Goal: Information Seeking & Learning: Learn about a topic

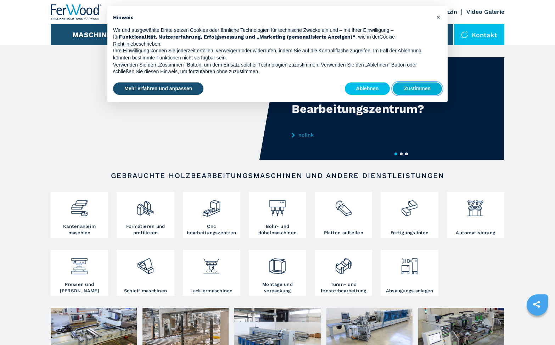
click at [419, 91] on button "Zustimmen" at bounding box center [416, 89] width 49 height 13
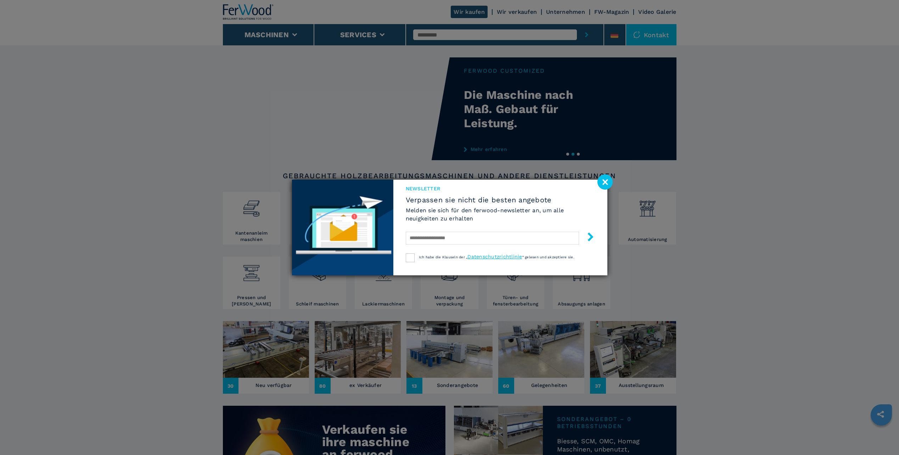
click at [554, 182] on image at bounding box center [604, 181] width 15 height 15
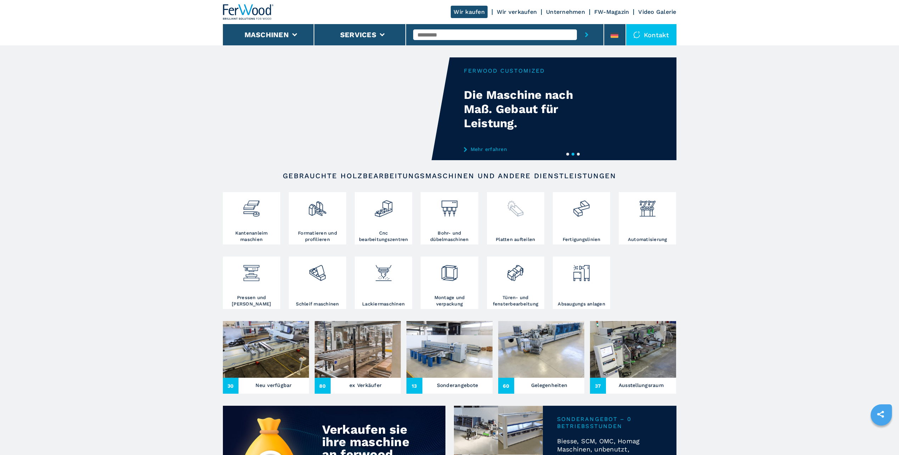
click at [526, 221] on div at bounding box center [515, 215] width 54 height 43
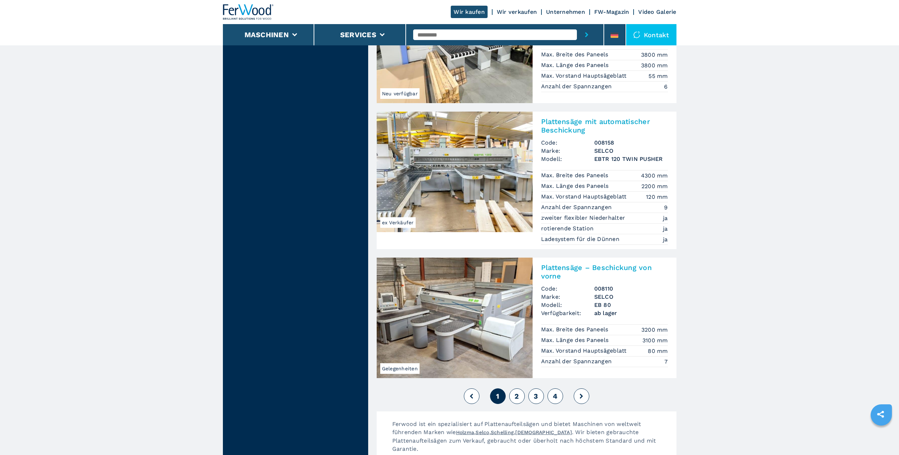
scroll to position [1523, 0]
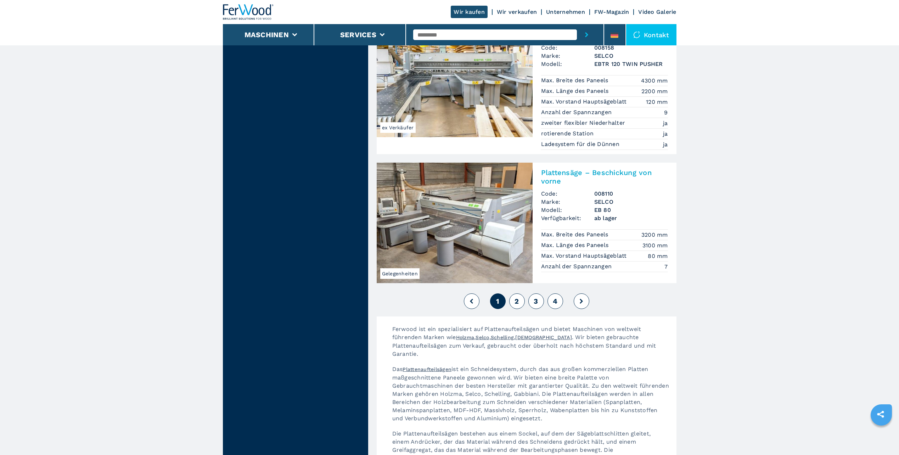
click at [519, 293] on button "2" at bounding box center [517, 301] width 16 height 16
click at [517, 297] on span "2" at bounding box center [516, 301] width 4 height 9
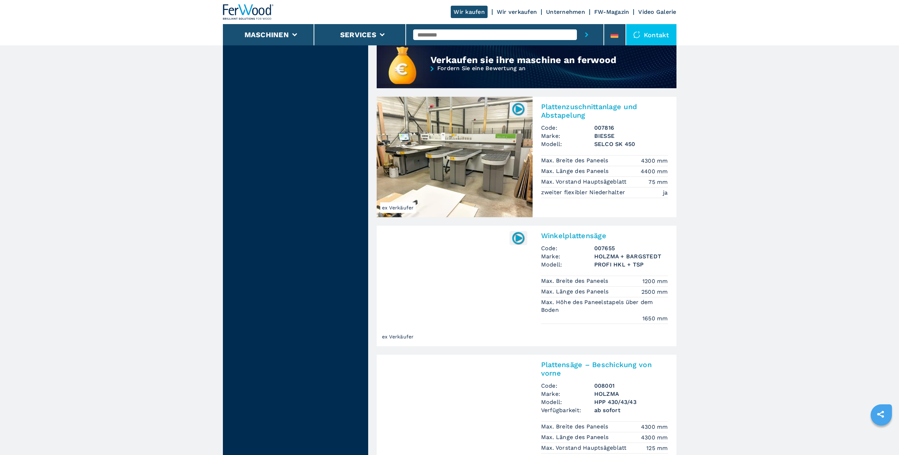
scroll to position [602, 0]
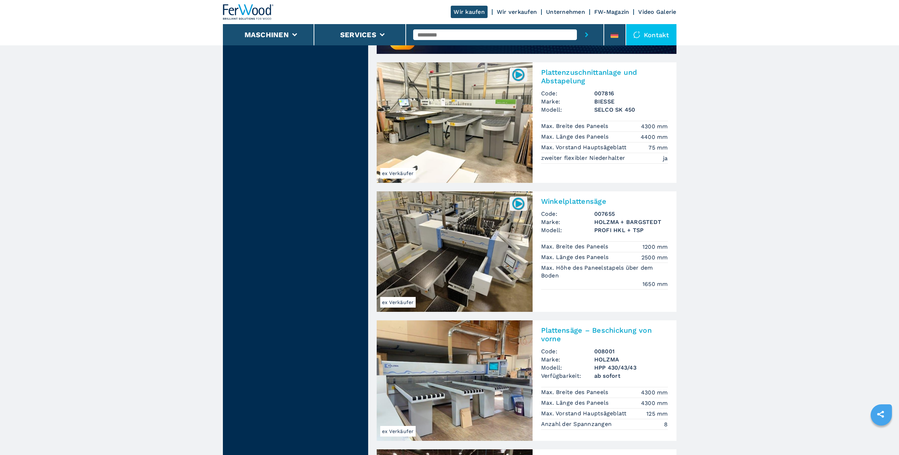
click at [582, 331] on h2 "Plattensäge – Beschickung von vorne" at bounding box center [604, 334] width 127 height 17
click at [557, 330] on h2 "Plattensäge – Beschickung von vorne" at bounding box center [604, 334] width 127 height 17
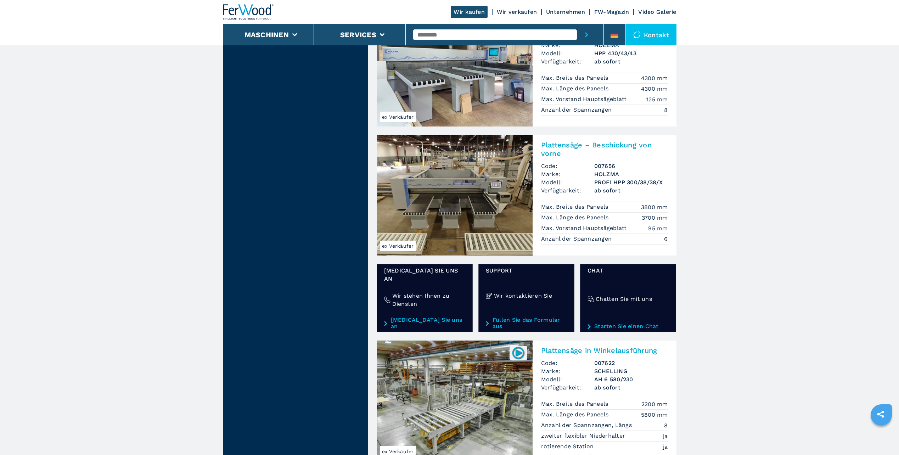
scroll to position [992, 0]
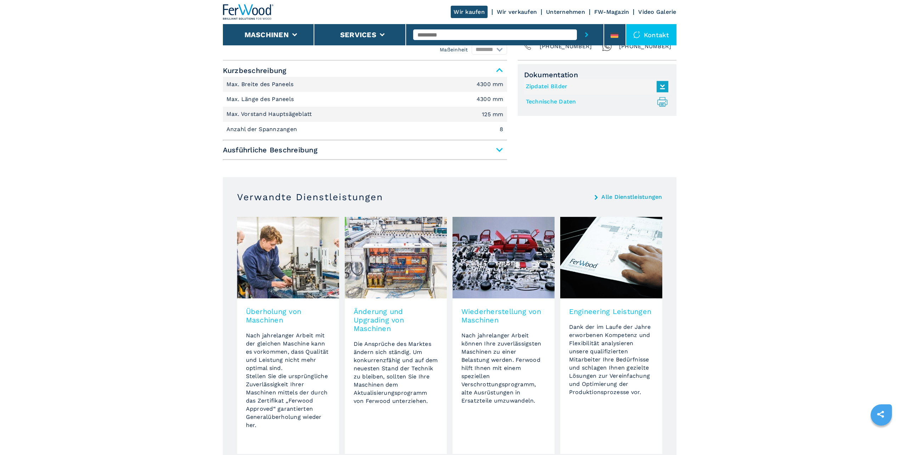
scroll to position [270, 0]
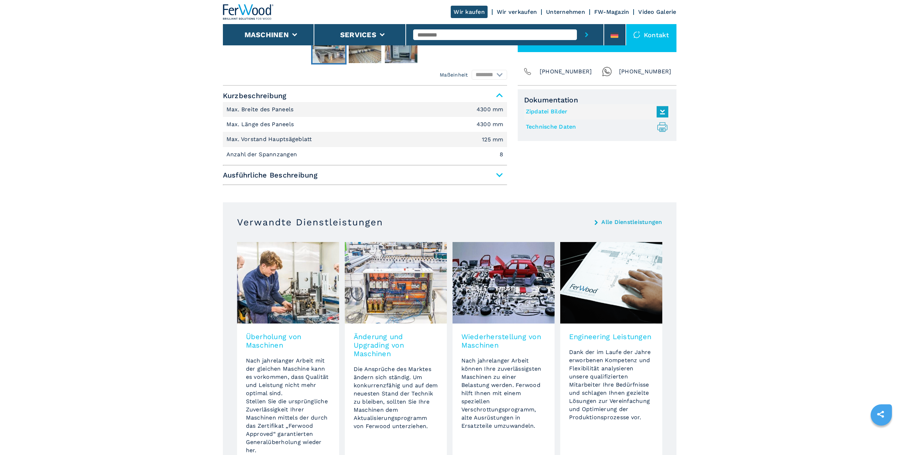
click at [485, 179] on span "Ausführliche Beschreibung" at bounding box center [365, 175] width 284 height 13
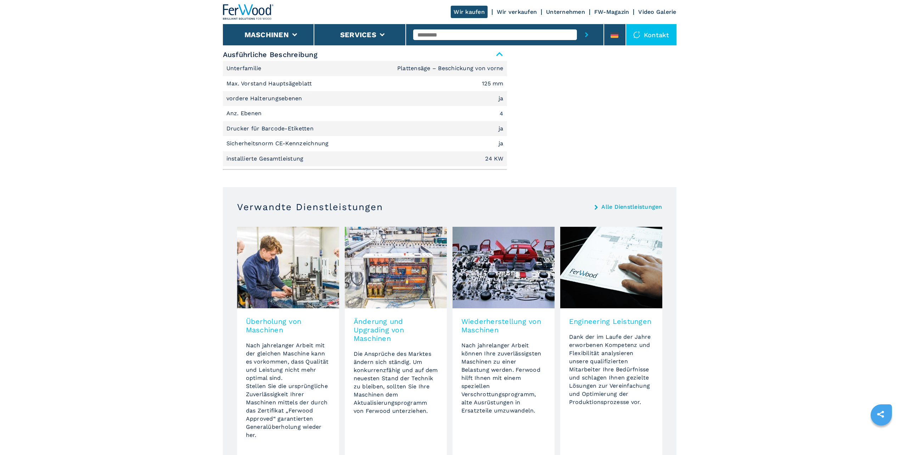
scroll to position [517, 0]
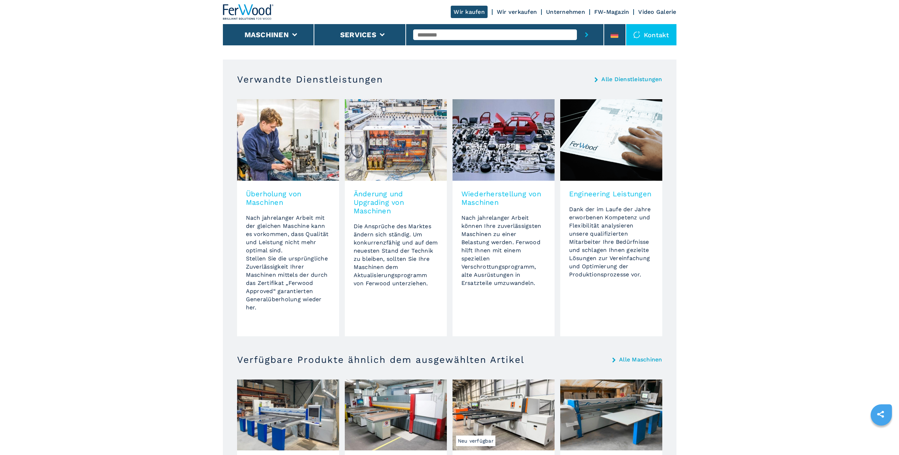
click at [415, 394] on img at bounding box center [396, 414] width 102 height 71
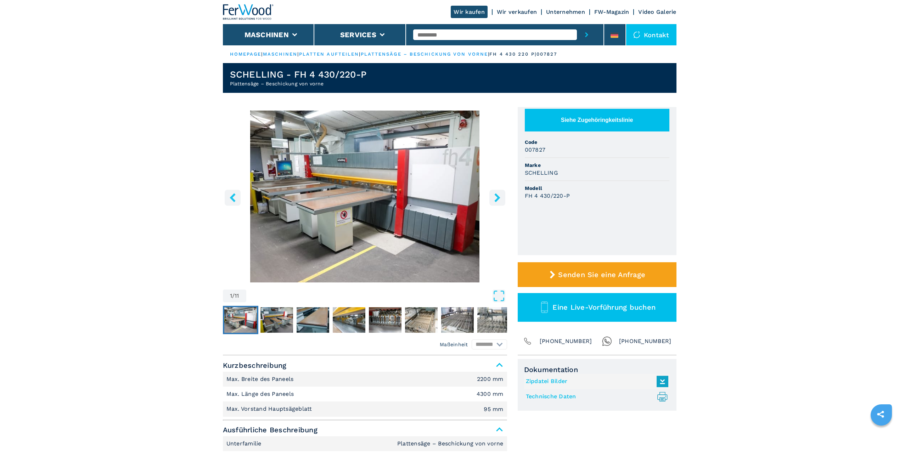
click at [496, 194] on icon "right-button" at bounding box center [497, 197] width 6 height 9
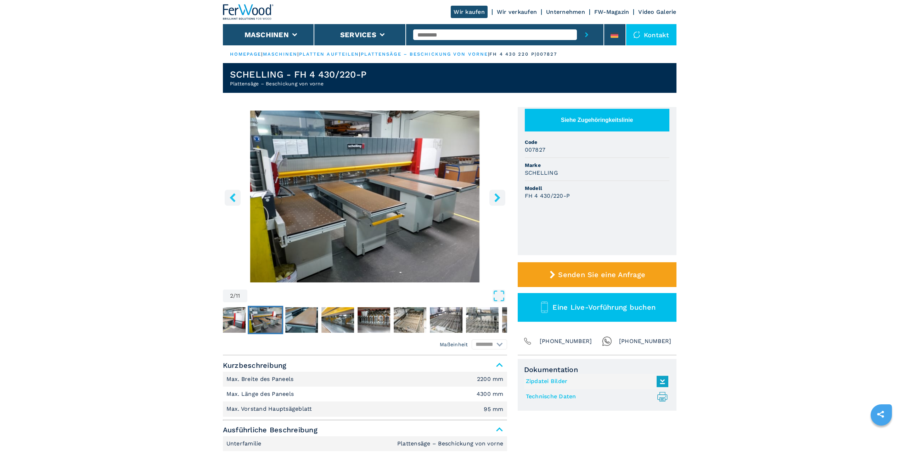
click at [496, 194] on icon "right-button" at bounding box center [497, 197] width 6 height 9
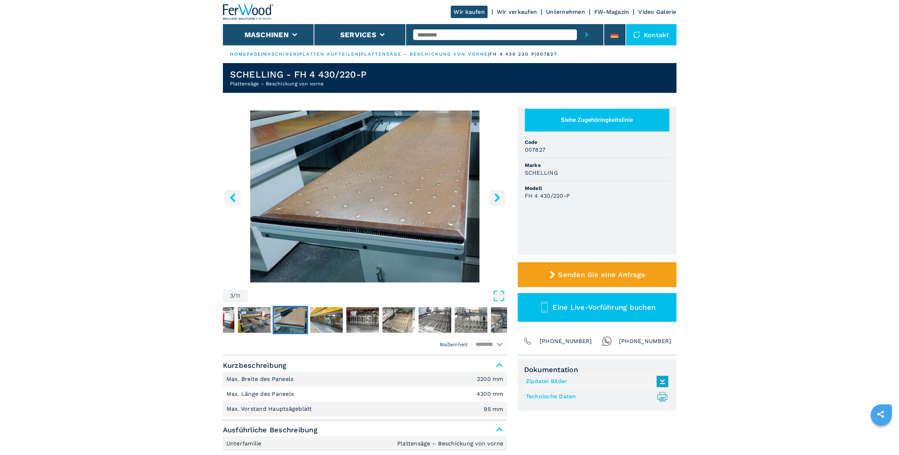
click at [496, 194] on icon "right-button" at bounding box center [497, 197] width 6 height 9
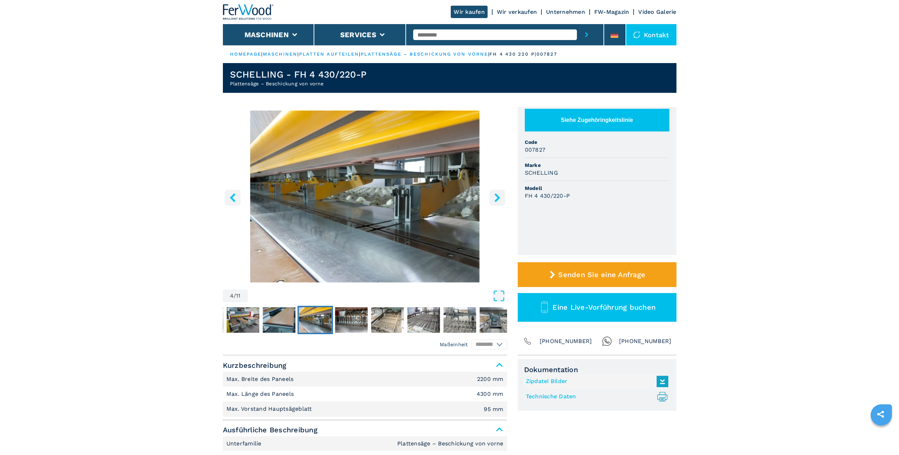
click at [496, 194] on icon "right-button" at bounding box center [497, 197] width 6 height 9
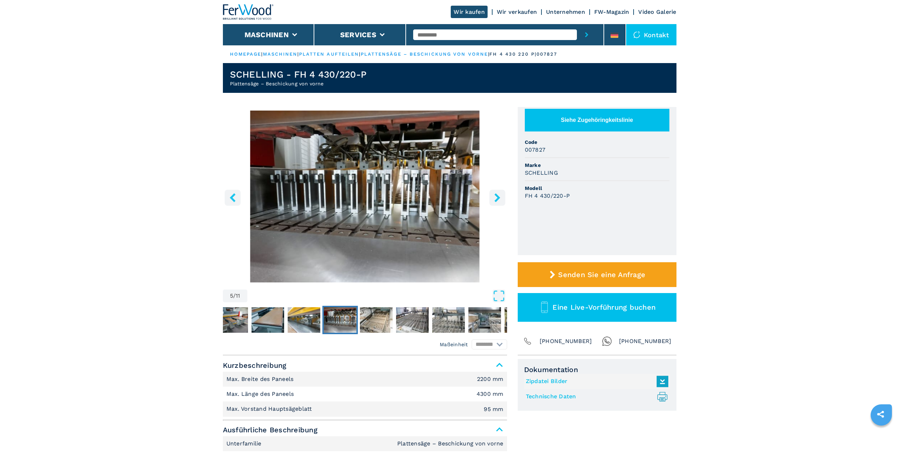
click at [496, 194] on icon "right-button" at bounding box center [497, 197] width 6 height 9
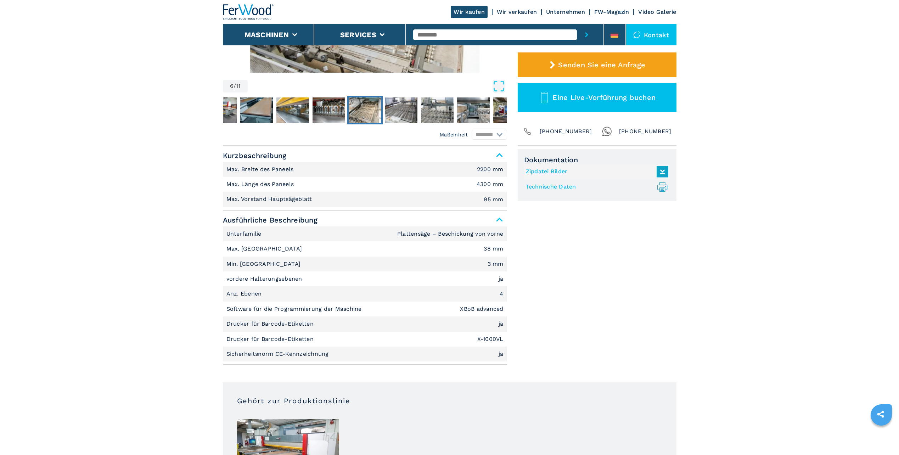
scroll to position [213, 0]
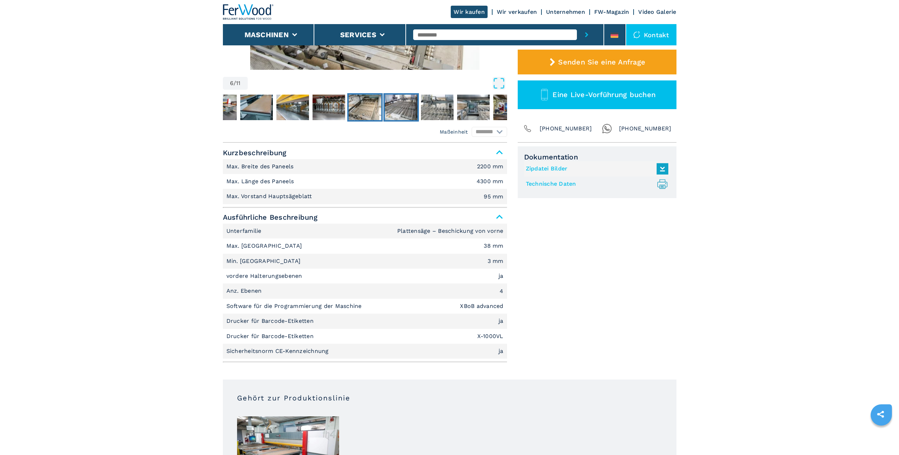
click at [412, 105] on img "Go to Slide 7" at bounding box center [401, 108] width 33 height 26
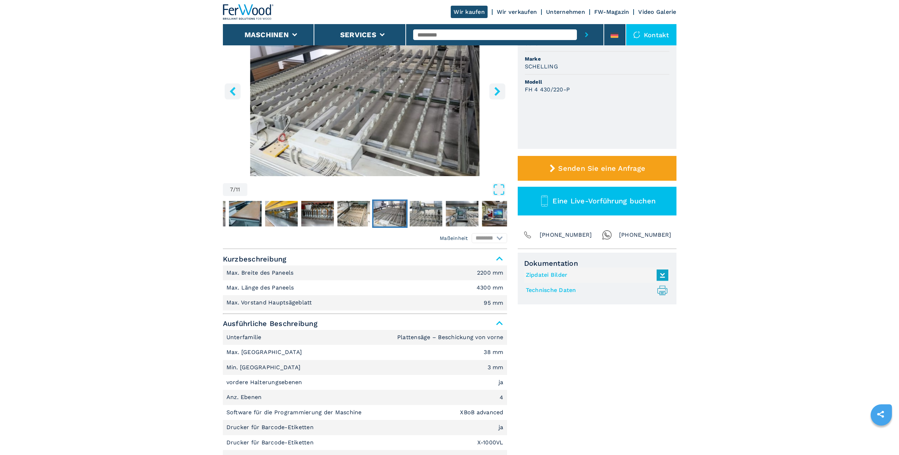
scroll to position [0, 0]
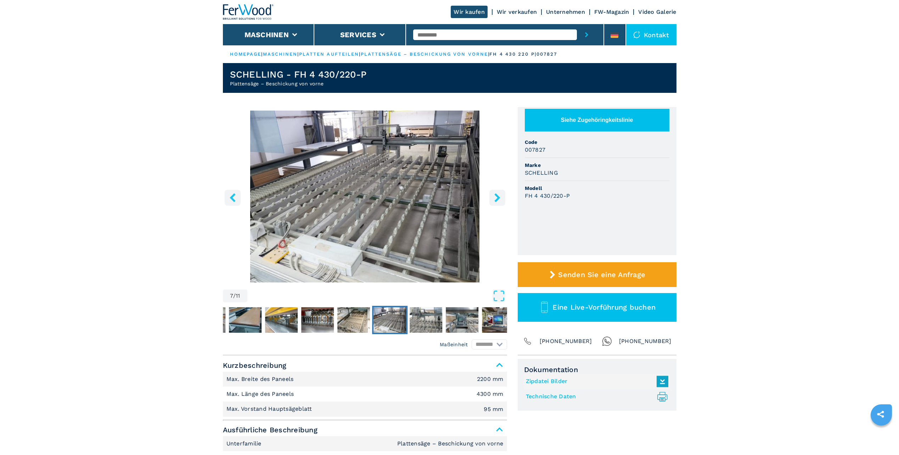
click at [492, 196] on button "right-button" at bounding box center [497, 197] width 16 height 16
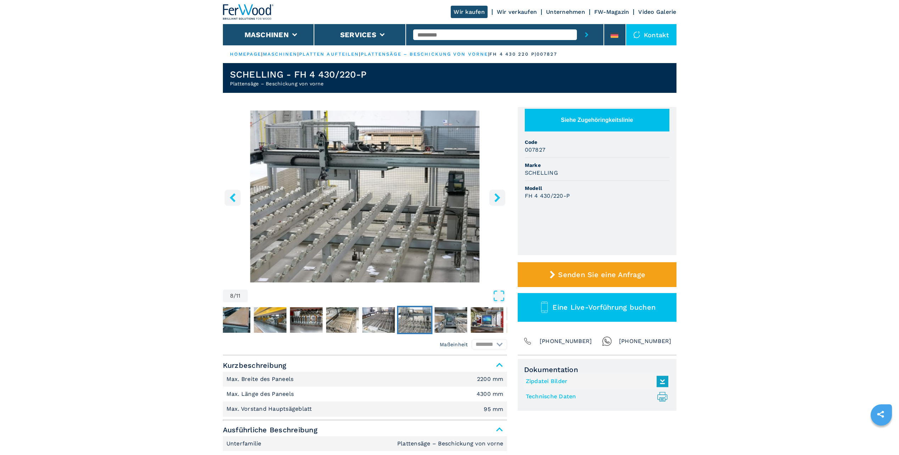
click at [492, 196] on button "right-button" at bounding box center [497, 197] width 16 height 16
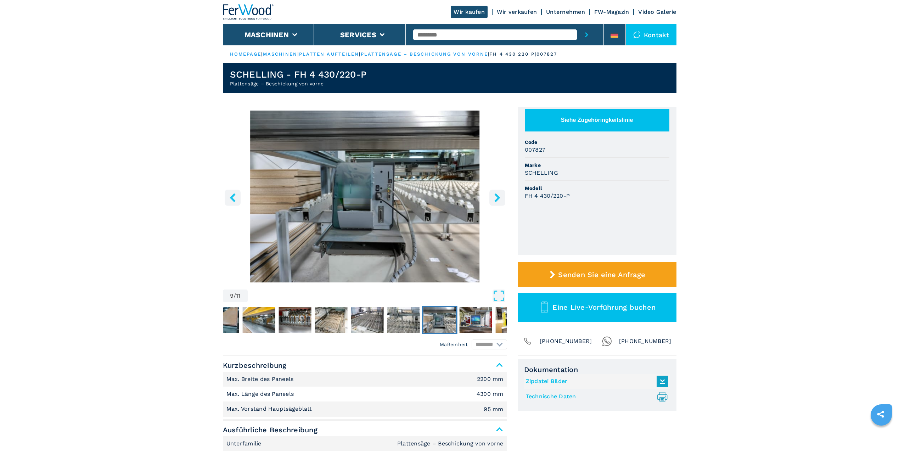
click at [492, 196] on button "right-button" at bounding box center [497, 197] width 16 height 16
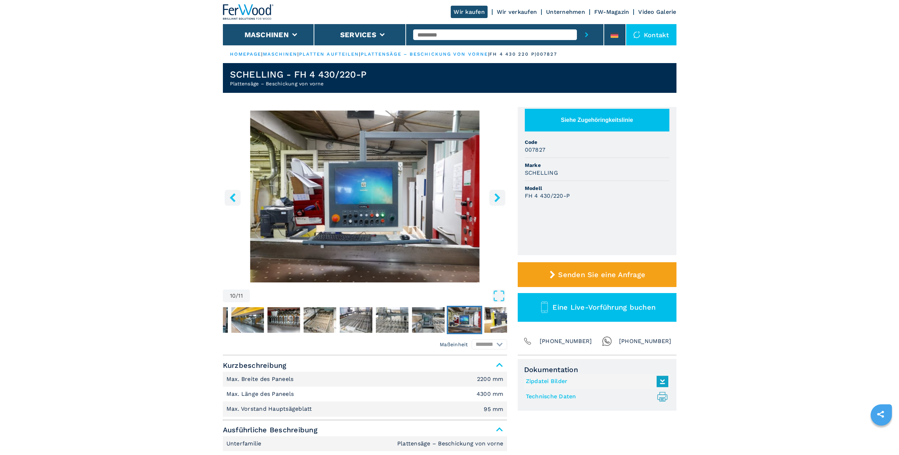
click at [492, 196] on button "right-button" at bounding box center [497, 197] width 16 height 16
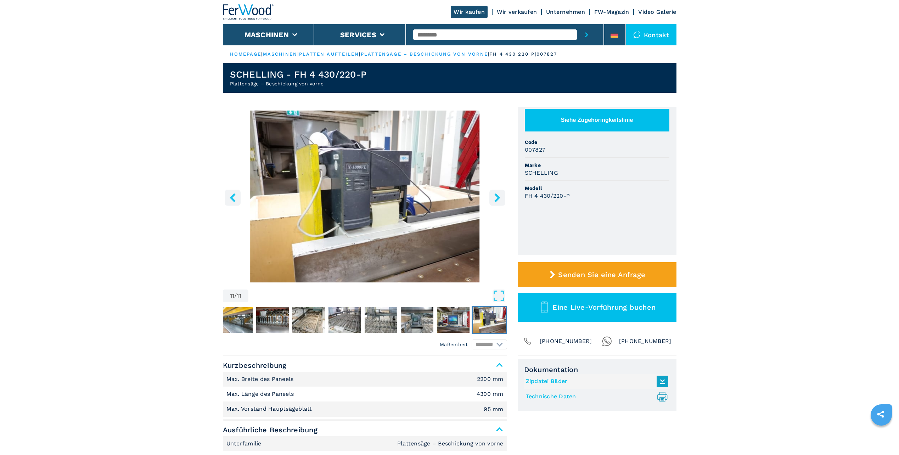
click at [492, 196] on button "right-button" at bounding box center [497, 197] width 16 height 16
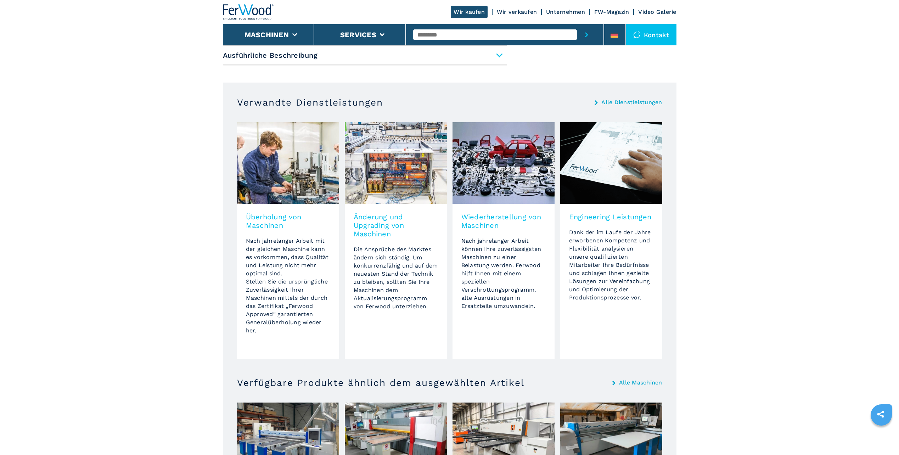
scroll to position [496, 0]
